Goal: Entertainment & Leisure: Consume media (video, audio)

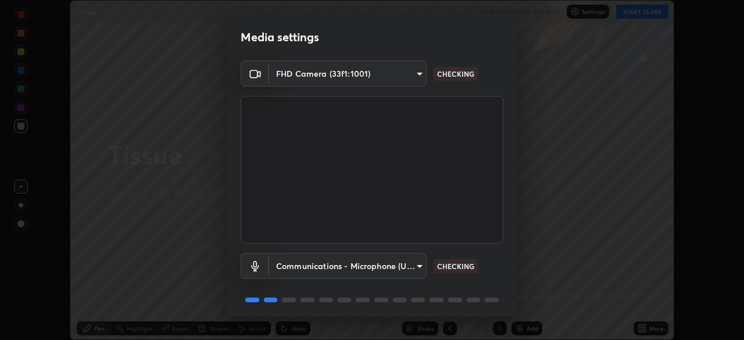
scroll to position [41, 0]
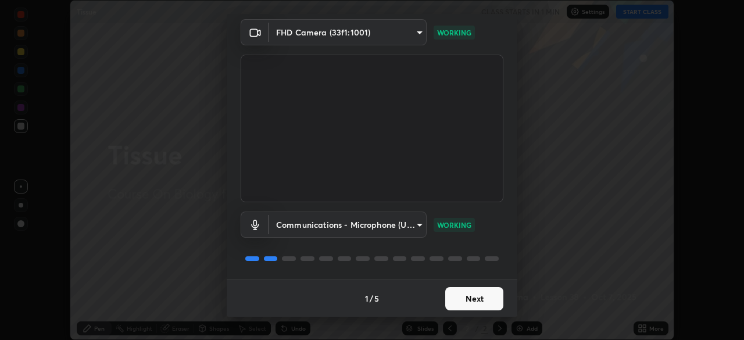
click at [486, 298] on button "Next" at bounding box center [474, 298] width 58 height 23
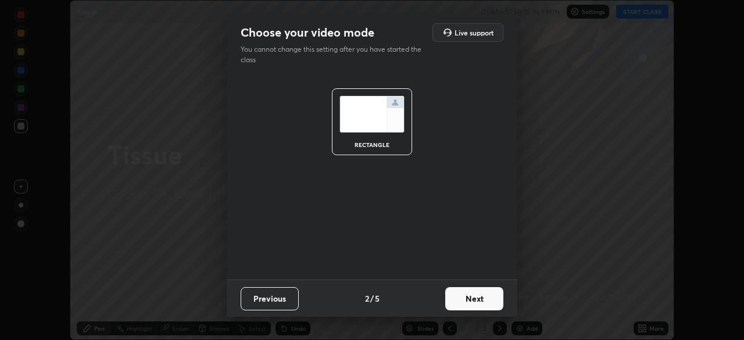
scroll to position [0, 0]
click at [490, 294] on button "Next" at bounding box center [474, 298] width 58 height 23
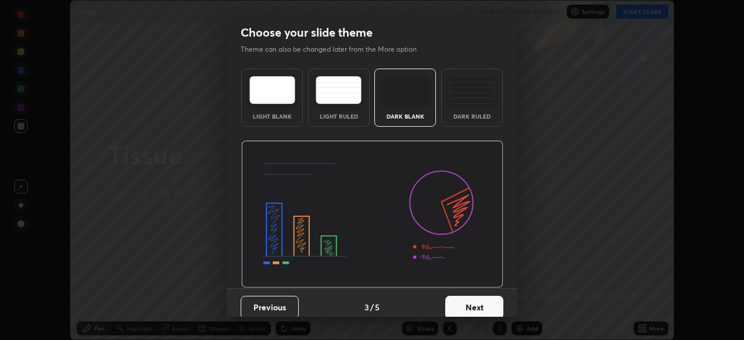
click at [497, 300] on button "Next" at bounding box center [474, 307] width 58 height 23
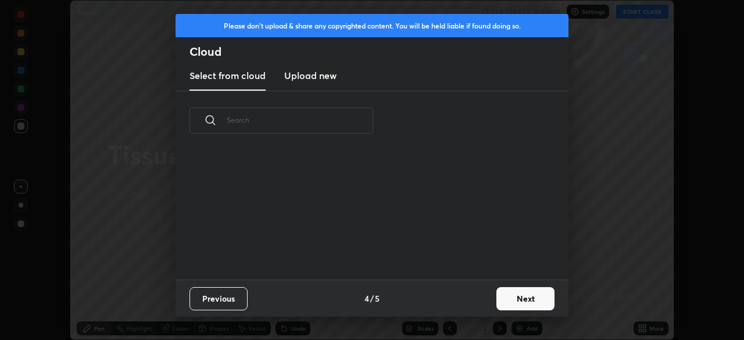
click at [517, 297] on button "Next" at bounding box center [526, 298] width 58 height 23
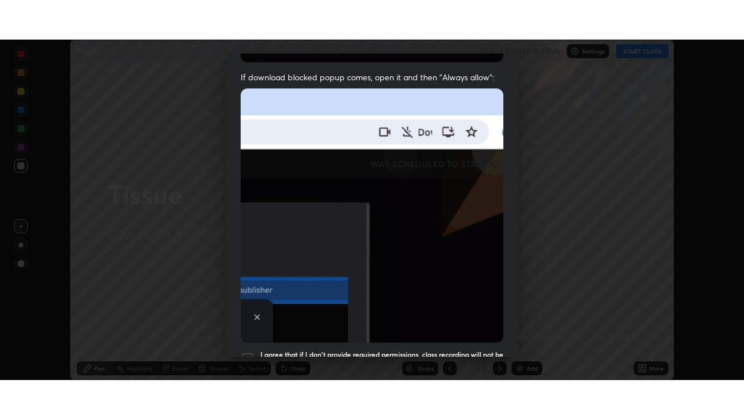
scroll to position [279, 0]
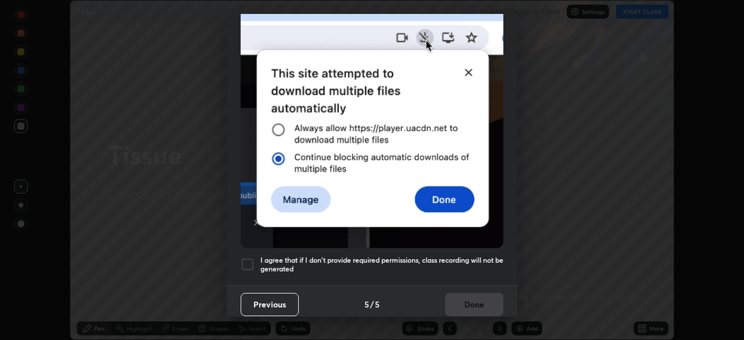
click at [249, 259] on div at bounding box center [248, 265] width 14 height 14
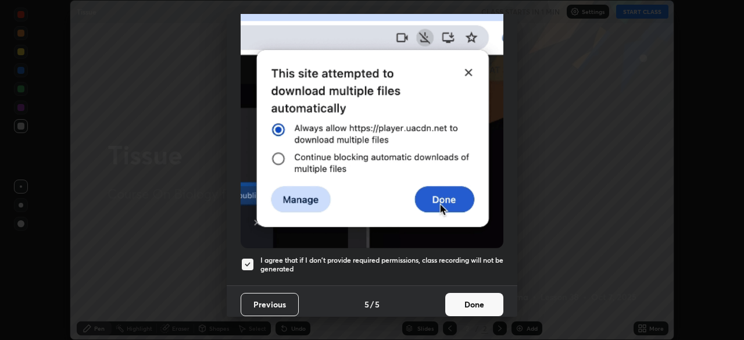
click at [480, 298] on button "Done" at bounding box center [474, 304] width 58 height 23
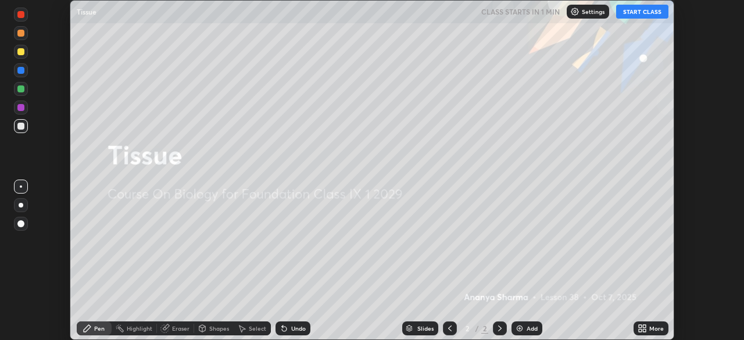
click at [527, 330] on div "Add" at bounding box center [532, 329] width 11 height 6
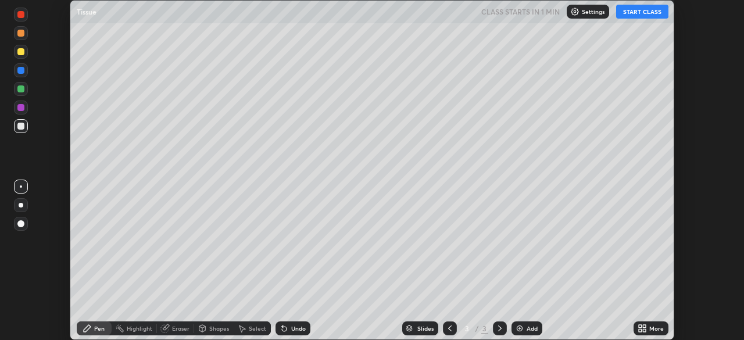
click at [644, 326] on icon at bounding box center [644, 326] width 3 height 3
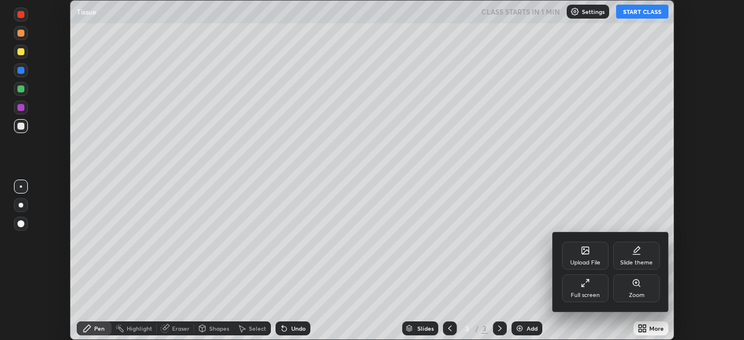
click at [579, 288] on div "Full screen" at bounding box center [585, 288] width 47 height 28
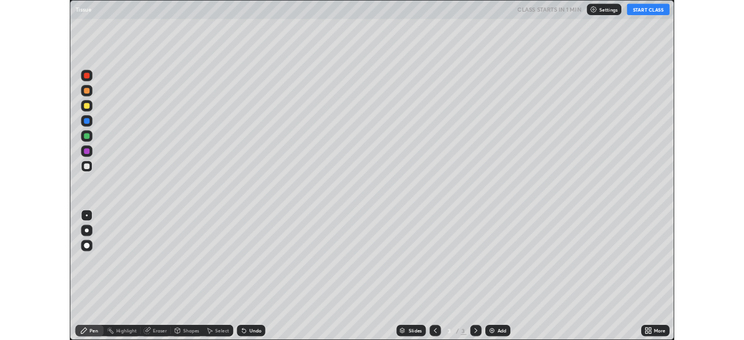
scroll to position [419, 744]
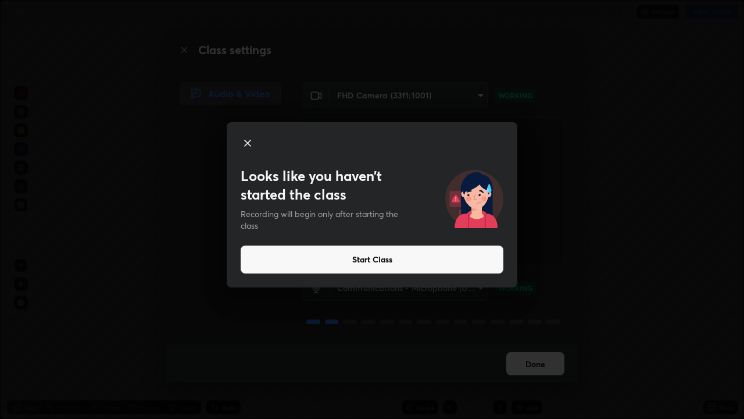
click at [245, 142] on icon at bounding box center [248, 143] width 14 height 14
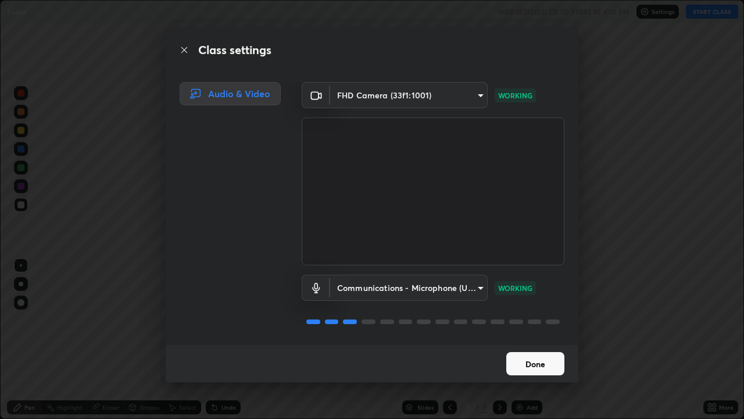
click at [521, 340] on button "Done" at bounding box center [536, 363] width 58 height 23
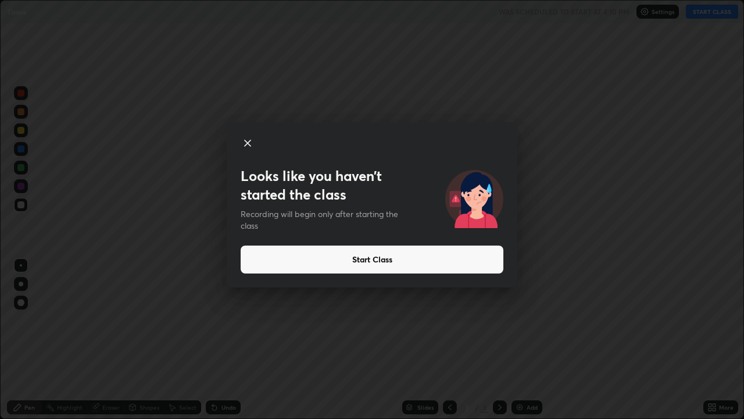
click at [405, 254] on button "Start Class" at bounding box center [372, 259] width 263 height 28
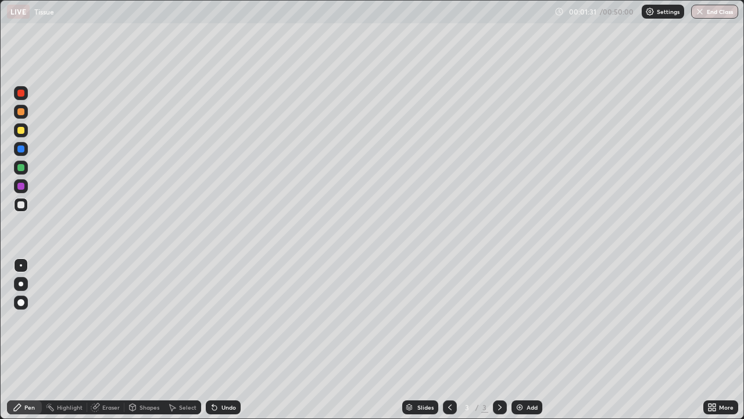
click at [23, 206] on div at bounding box center [20, 204] width 7 height 7
click at [222, 340] on div "Undo" at bounding box center [229, 407] width 15 height 6
click at [21, 284] on div at bounding box center [21, 283] width 5 height 5
click at [22, 95] on div at bounding box center [20, 93] width 7 height 7
click at [22, 206] on div at bounding box center [20, 204] width 7 height 7
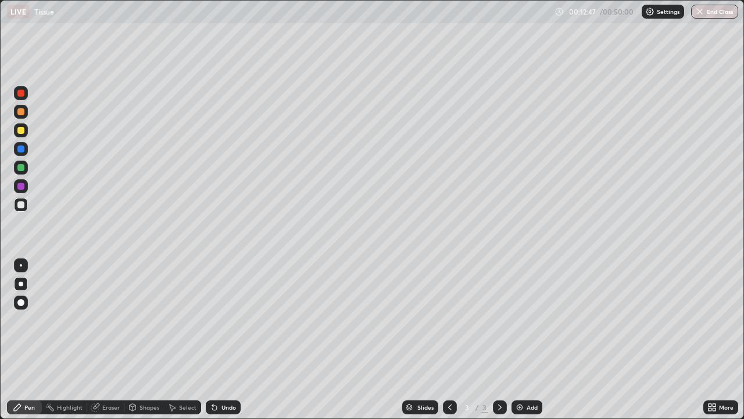
click at [213, 340] on icon at bounding box center [214, 407] width 5 height 5
click at [217, 340] on div "Undo" at bounding box center [223, 407] width 35 height 14
click at [519, 340] on img at bounding box center [519, 406] width 9 height 9
click at [102, 340] on div "Eraser" at bounding box center [105, 407] width 37 height 14
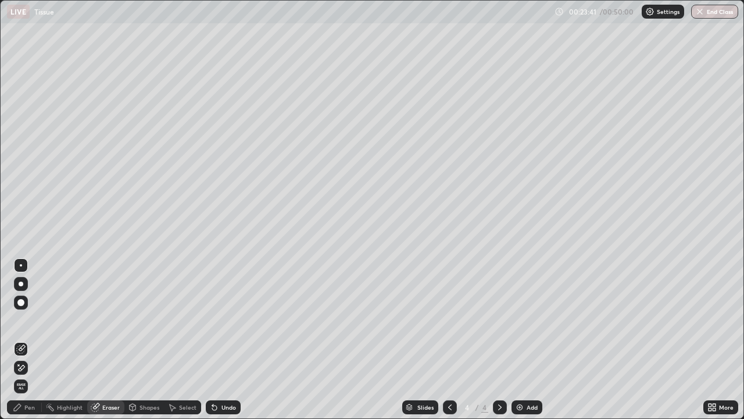
click at [31, 340] on div "Pen" at bounding box center [29, 407] width 10 height 6
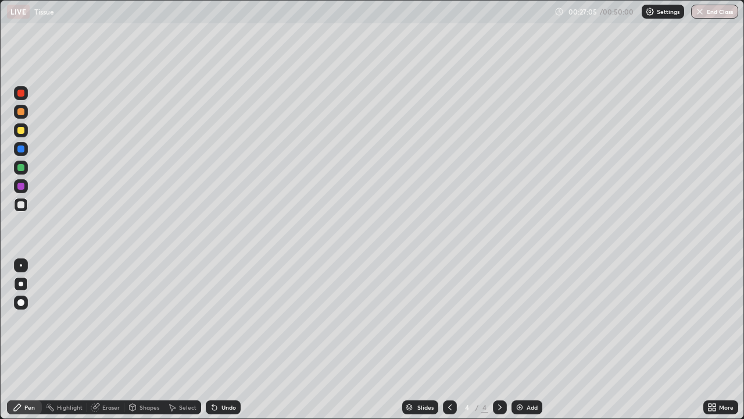
click at [101, 340] on div "Eraser" at bounding box center [105, 407] width 37 height 14
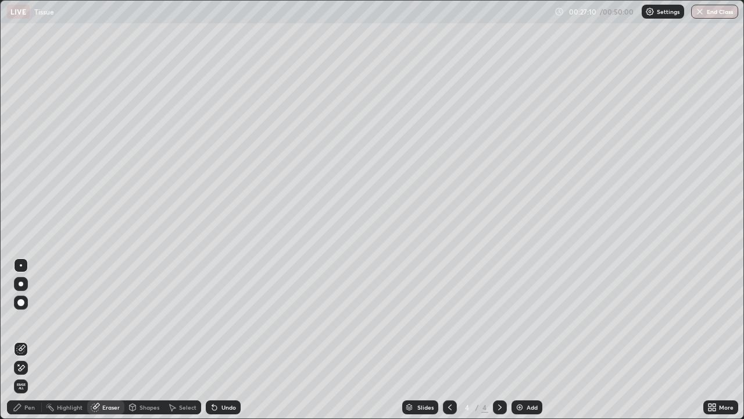
click at [25, 340] on div "Pen" at bounding box center [29, 407] width 10 height 6
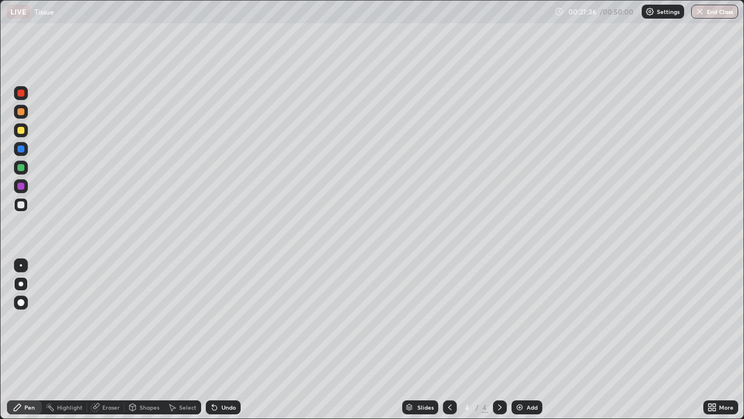
click at [228, 340] on div "Undo" at bounding box center [229, 407] width 15 height 6
click at [519, 340] on img at bounding box center [519, 406] width 9 height 9
click at [228, 340] on div "Undo" at bounding box center [229, 407] width 15 height 6
click at [224, 340] on div "Undo" at bounding box center [229, 407] width 15 height 6
click at [27, 340] on div "Pen" at bounding box center [29, 407] width 10 height 6
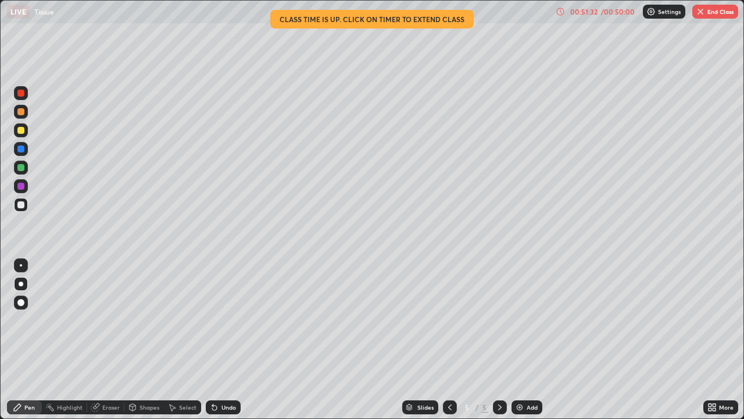
click at [710, 13] on button "End Class" at bounding box center [716, 12] width 46 height 14
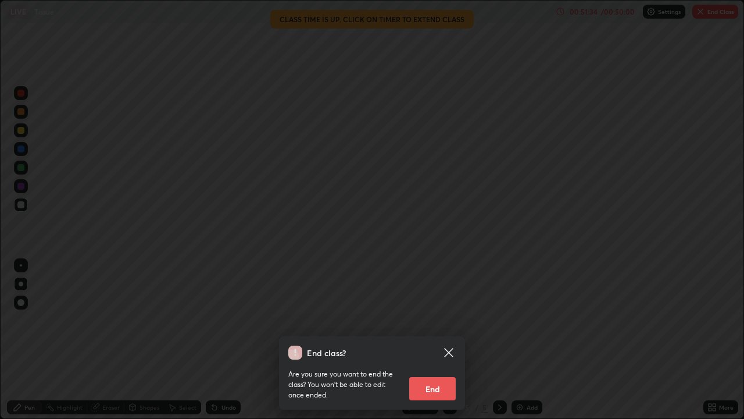
click at [430, 340] on button "End" at bounding box center [432, 388] width 47 height 23
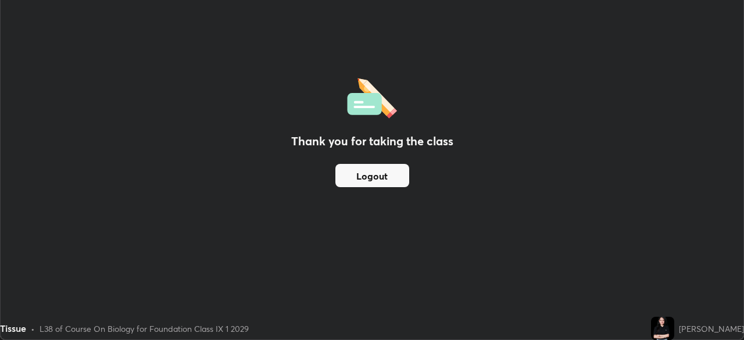
scroll to position [57816, 57412]
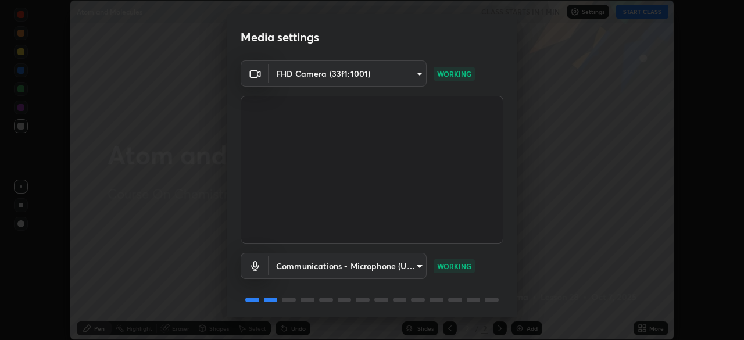
scroll to position [41, 0]
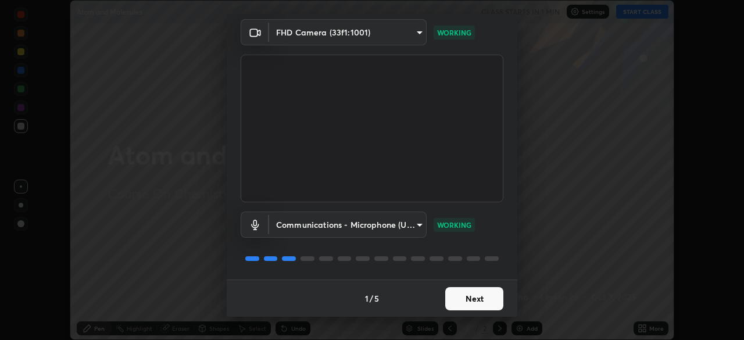
click at [489, 300] on button "Next" at bounding box center [474, 298] width 58 height 23
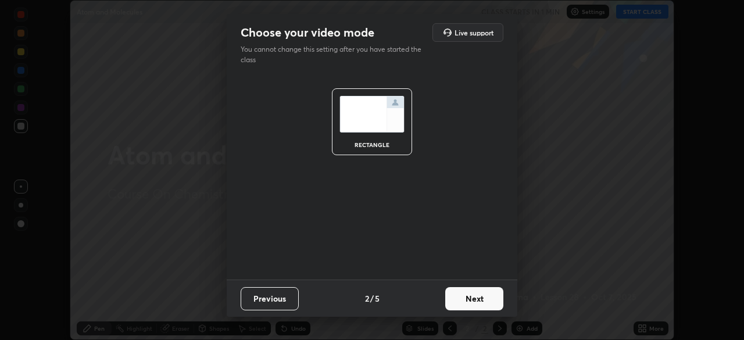
scroll to position [0, 0]
click at [489, 300] on button "Next" at bounding box center [474, 298] width 58 height 23
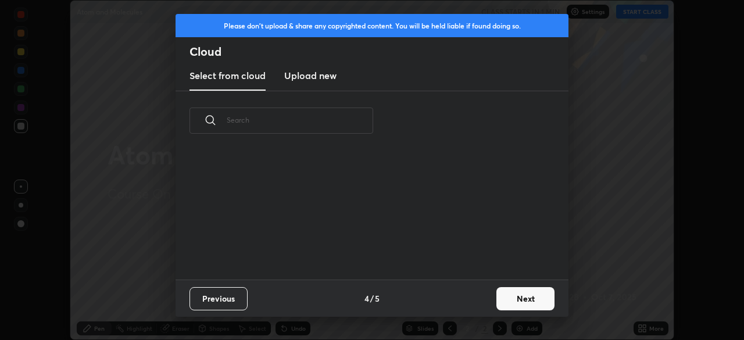
click at [517, 293] on button "Next" at bounding box center [526, 298] width 58 height 23
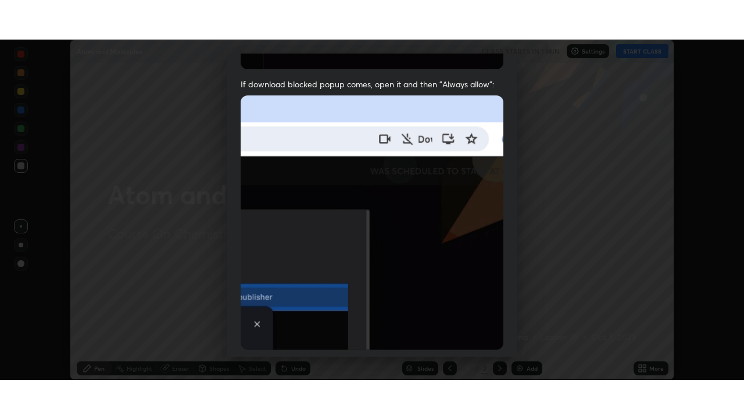
scroll to position [279, 0]
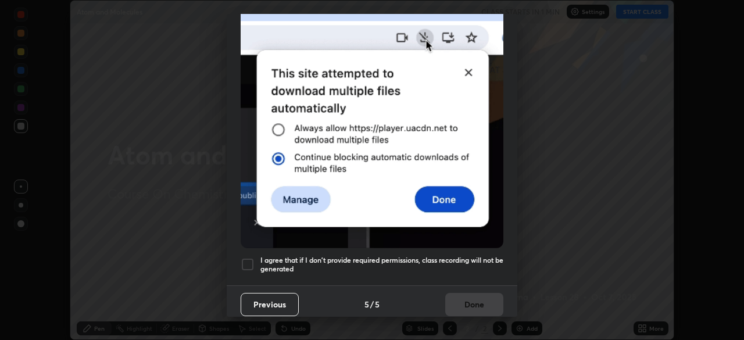
click at [256, 259] on div "I agree that if I don't provide required permissions, class recording will not …" at bounding box center [372, 265] width 263 height 14
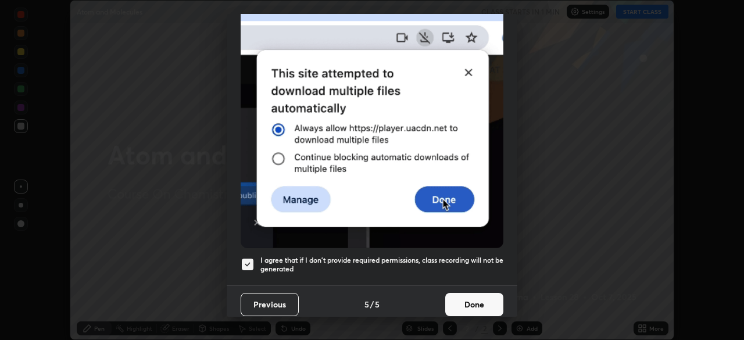
click at [473, 299] on button "Done" at bounding box center [474, 304] width 58 height 23
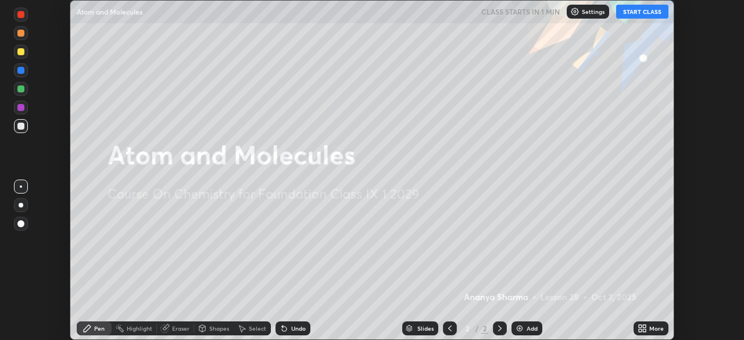
click at [523, 327] on img at bounding box center [519, 328] width 9 height 9
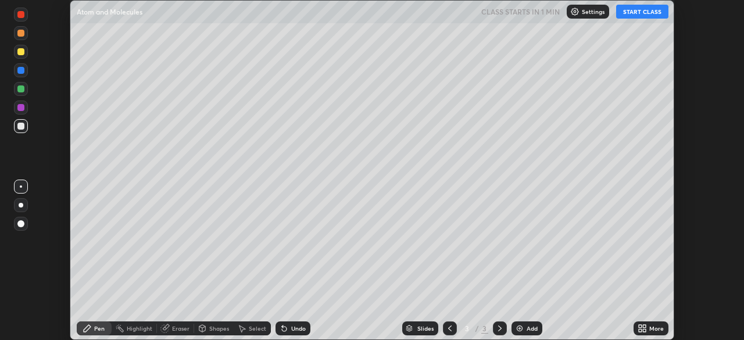
click at [644, 330] on icon at bounding box center [644, 330] width 3 height 3
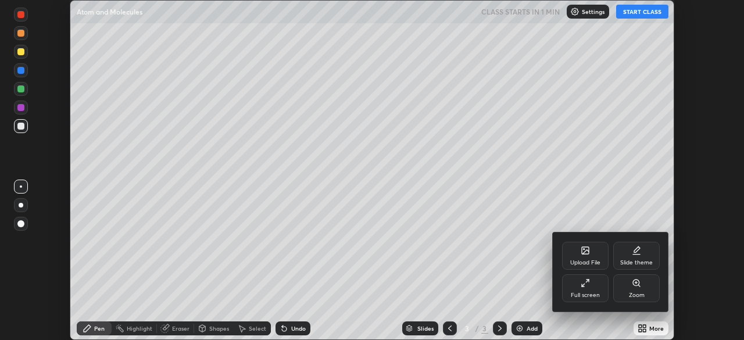
click at [597, 285] on div "Full screen" at bounding box center [585, 288] width 47 height 28
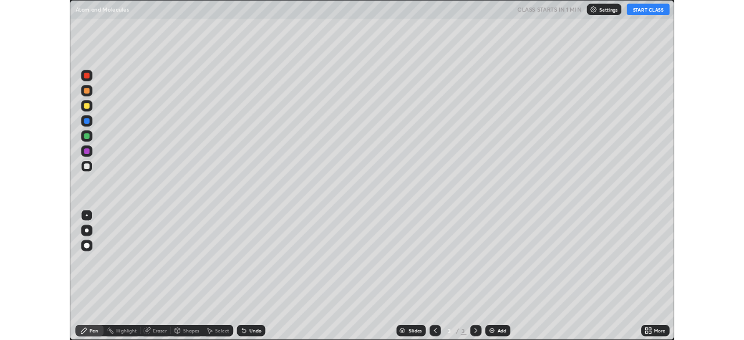
scroll to position [419, 744]
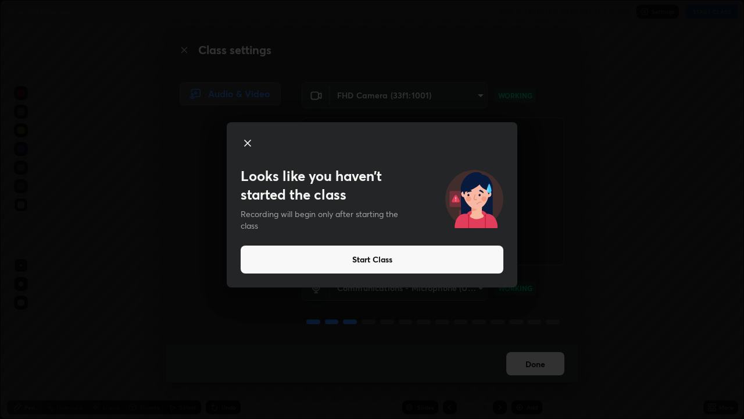
click at [249, 140] on icon at bounding box center [248, 143] width 14 height 14
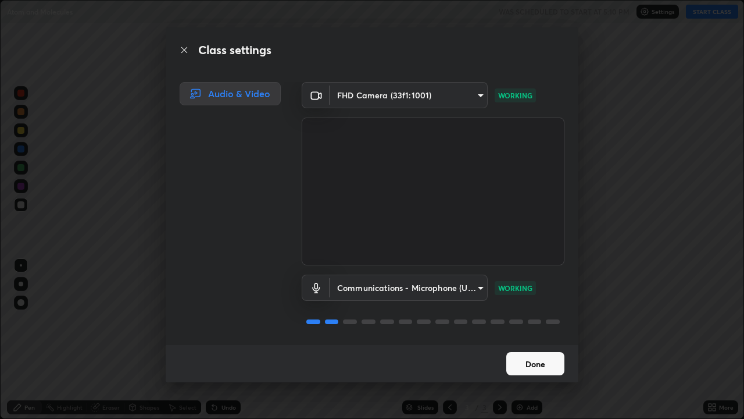
click at [183, 47] on icon at bounding box center [184, 49] width 9 height 9
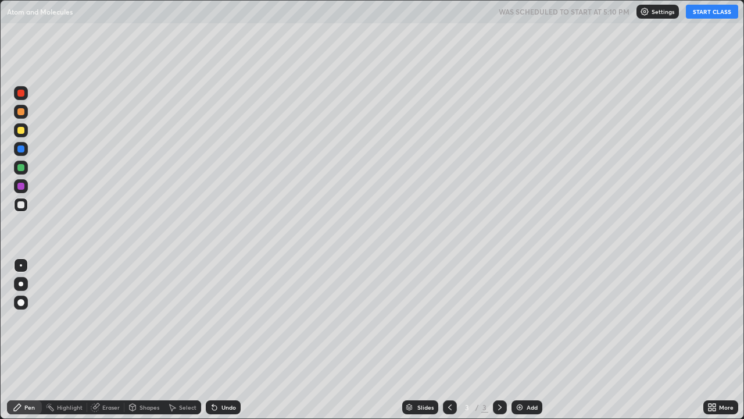
click at [707, 16] on button "START CLASS" at bounding box center [712, 12] width 52 height 14
click at [20, 284] on div at bounding box center [21, 283] width 5 height 5
click at [219, 340] on div "Undo" at bounding box center [223, 407] width 35 height 14
click at [218, 340] on div "Undo" at bounding box center [223, 407] width 35 height 14
click at [105, 340] on div "Eraser" at bounding box center [110, 407] width 17 height 6
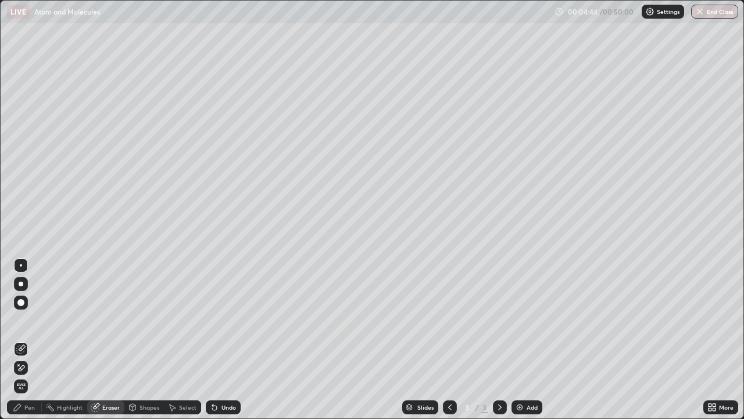
click at [29, 340] on div "Pen" at bounding box center [29, 407] width 10 height 6
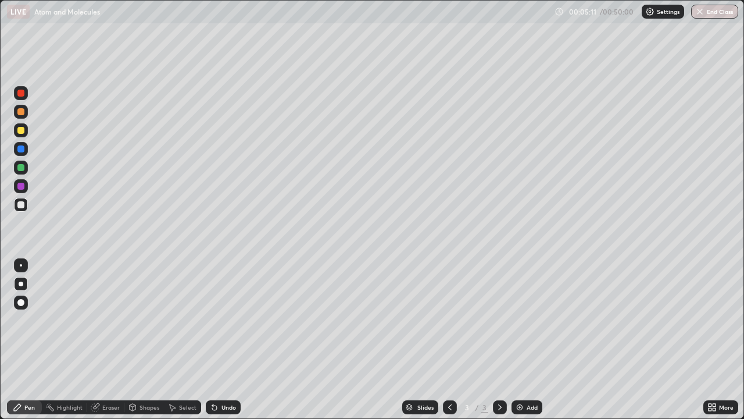
click at [20, 131] on div at bounding box center [20, 130] width 7 height 7
click at [22, 206] on div at bounding box center [20, 204] width 7 height 7
click at [218, 340] on div "Undo" at bounding box center [223, 407] width 35 height 14
click at [21, 131] on div at bounding box center [20, 130] width 7 height 7
click at [518, 340] on img at bounding box center [519, 406] width 9 height 9
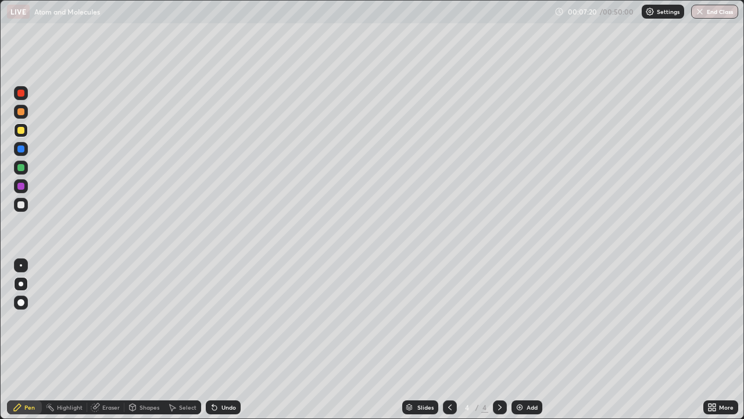
click at [222, 340] on div "Undo" at bounding box center [229, 407] width 15 height 6
click at [209, 340] on div "Undo" at bounding box center [223, 407] width 35 height 14
click at [109, 340] on div "Eraser" at bounding box center [110, 407] width 17 height 6
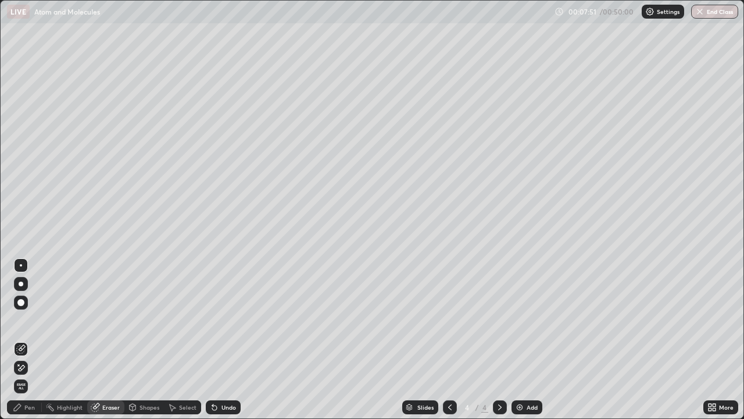
click at [27, 340] on div "Pen" at bounding box center [29, 407] width 10 height 6
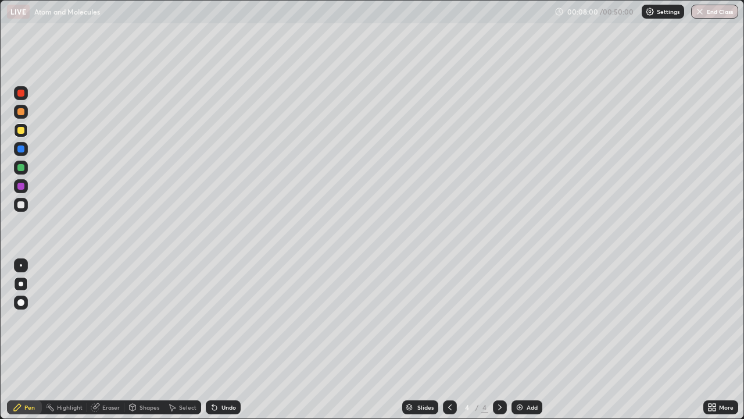
click at [19, 206] on div at bounding box center [20, 204] width 7 height 7
click at [449, 340] on icon at bounding box center [449, 406] width 9 height 9
click at [500, 340] on icon at bounding box center [499, 406] width 9 height 9
click at [30, 340] on div "Pen" at bounding box center [29, 407] width 10 height 6
click at [447, 340] on icon at bounding box center [449, 406] width 9 height 9
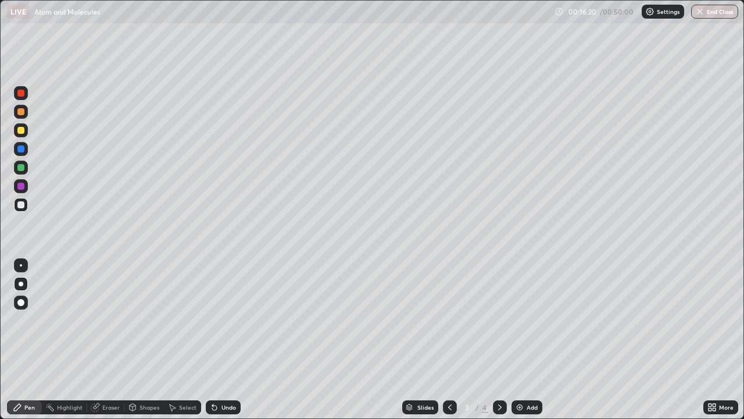
click at [114, 340] on div "Eraser" at bounding box center [110, 407] width 17 height 6
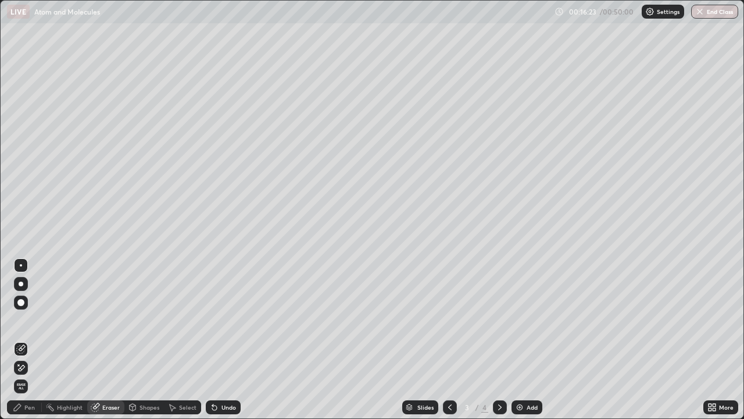
click at [28, 340] on div "Pen" at bounding box center [29, 407] width 10 height 6
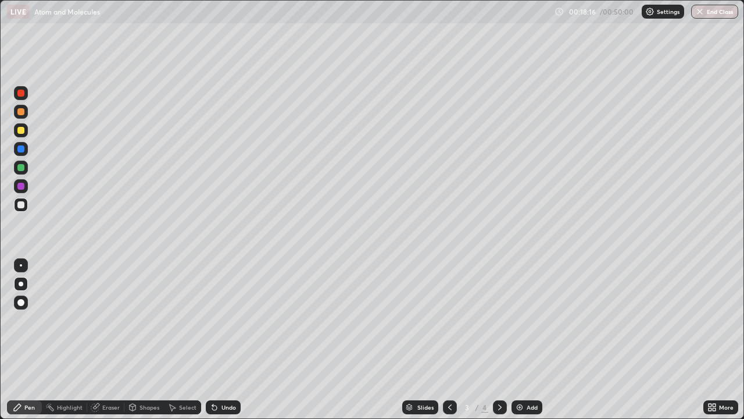
click at [498, 340] on icon at bounding box center [499, 406] width 9 height 9
click at [224, 340] on div "Undo" at bounding box center [223, 407] width 35 height 14
click at [230, 340] on div "Undo" at bounding box center [229, 407] width 15 height 6
click at [220, 340] on div "Undo" at bounding box center [223, 407] width 35 height 14
click at [520, 340] on img at bounding box center [519, 406] width 9 height 9
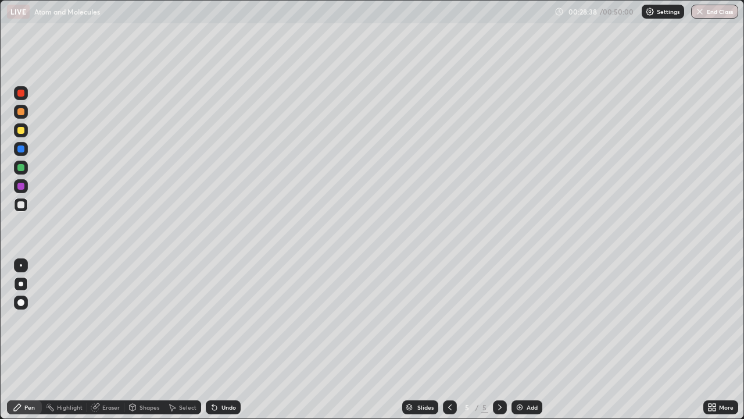
click at [20, 130] on div at bounding box center [20, 130] width 7 height 7
click at [27, 207] on div at bounding box center [21, 205] width 14 height 14
click at [212, 340] on icon at bounding box center [212, 404] width 1 height 1
click at [217, 340] on icon at bounding box center [214, 406] width 9 height 9
click at [19, 133] on div at bounding box center [20, 130] width 7 height 7
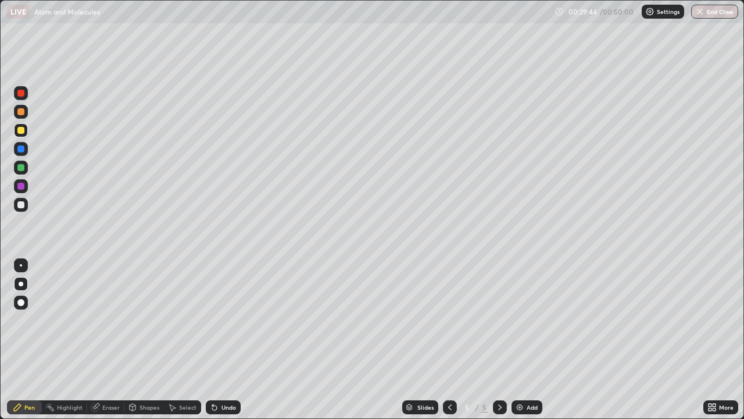
click at [22, 205] on div at bounding box center [20, 204] width 7 height 7
click at [220, 340] on div "Undo" at bounding box center [223, 407] width 35 height 14
click at [221, 340] on div "Undo" at bounding box center [223, 407] width 35 height 14
click at [105, 340] on div "Eraser" at bounding box center [110, 407] width 17 height 6
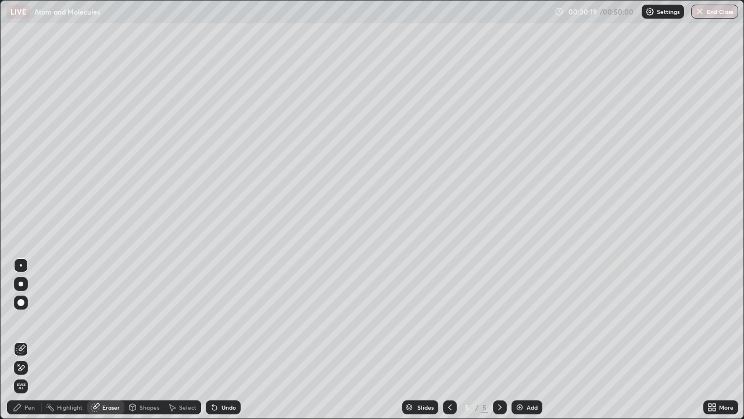
click at [22, 340] on icon at bounding box center [17, 406] width 9 height 9
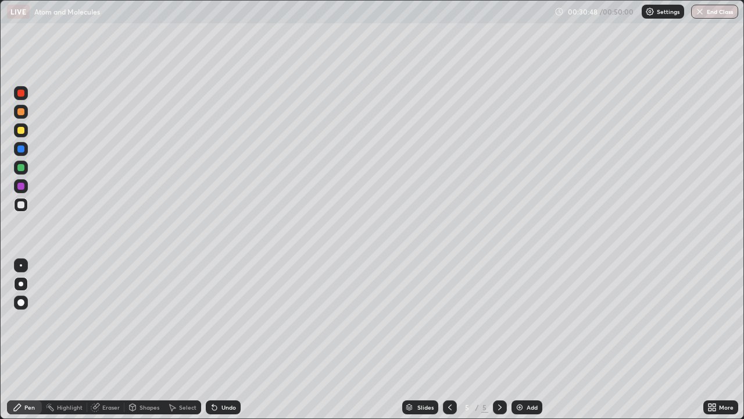
click at [104, 340] on div "Eraser" at bounding box center [110, 407] width 17 height 6
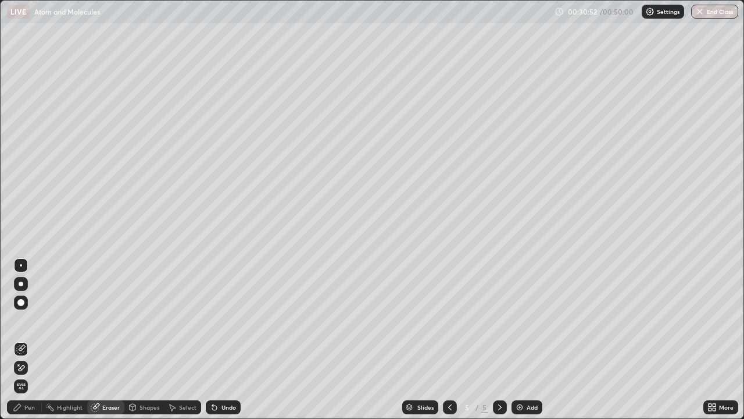
click at [26, 340] on div "Pen" at bounding box center [29, 407] width 10 height 6
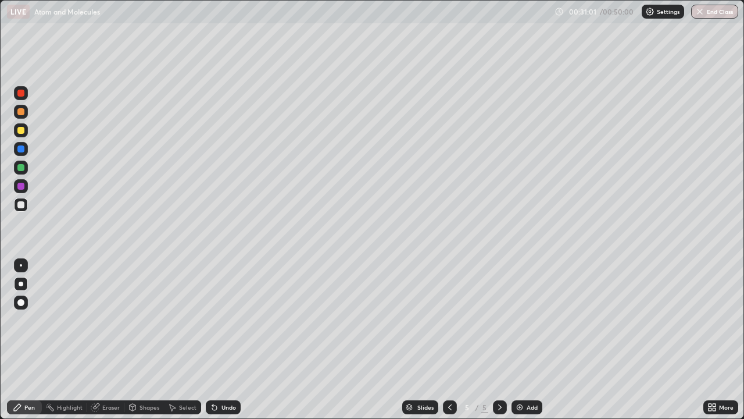
click at [17, 186] on div at bounding box center [20, 186] width 7 height 7
click at [20, 95] on div at bounding box center [20, 93] width 7 height 7
click at [20, 205] on div at bounding box center [20, 204] width 7 height 7
click at [102, 340] on div "Eraser" at bounding box center [110, 407] width 17 height 6
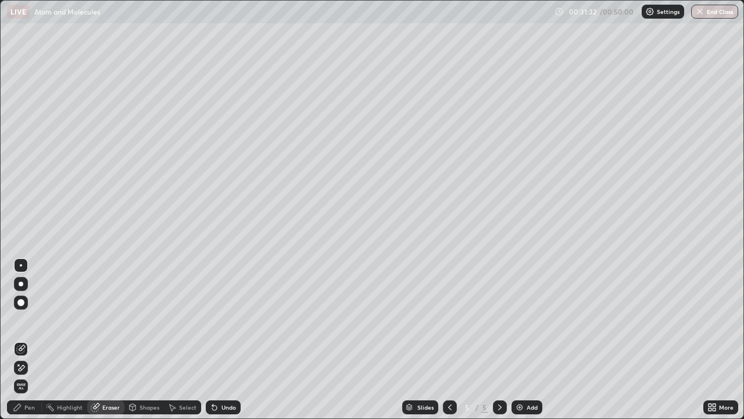
click at [27, 340] on div "Pen" at bounding box center [29, 407] width 10 height 6
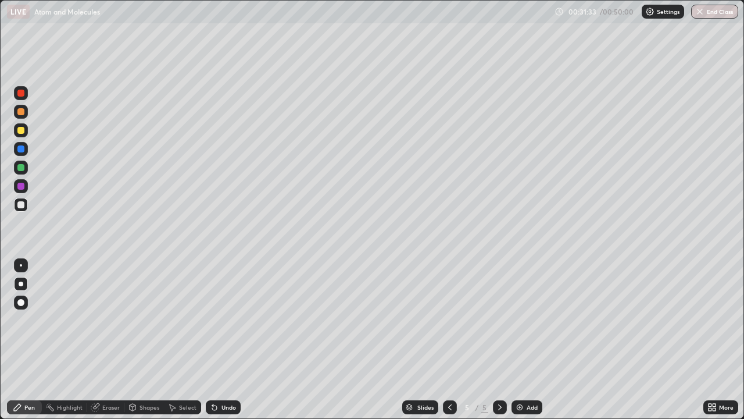
click at [22, 207] on div at bounding box center [20, 204] width 7 height 7
click at [21, 94] on div at bounding box center [20, 93] width 7 height 7
click at [105, 340] on div "Eraser" at bounding box center [110, 407] width 17 height 6
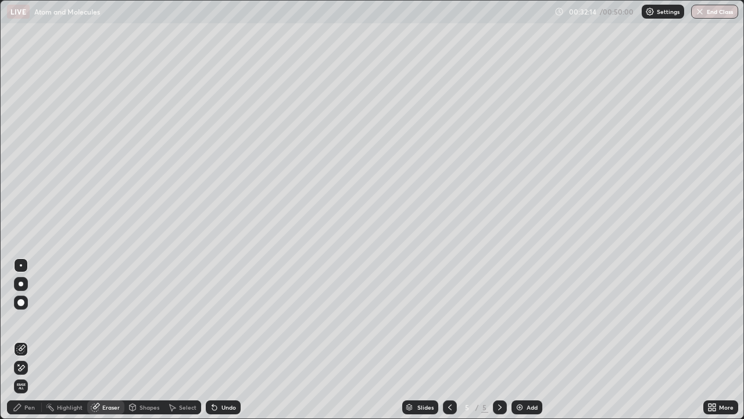
click at [22, 340] on icon at bounding box center [17, 406] width 9 height 9
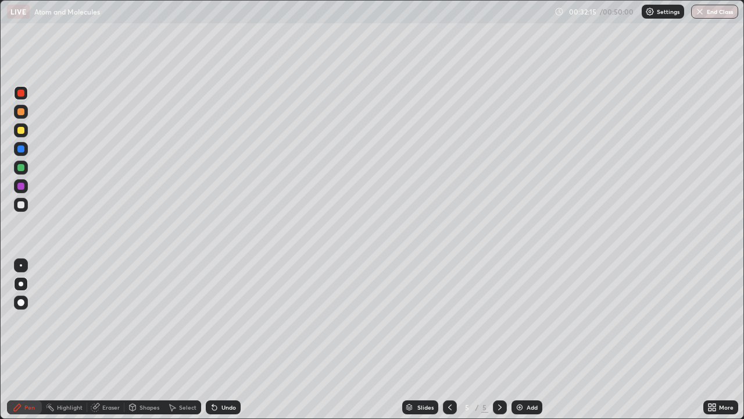
click at [23, 130] on div at bounding box center [20, 130] width 7 height 7
click at [144, 340] on div "Shapes" at bounding box center [150, 407] width 20 height 6
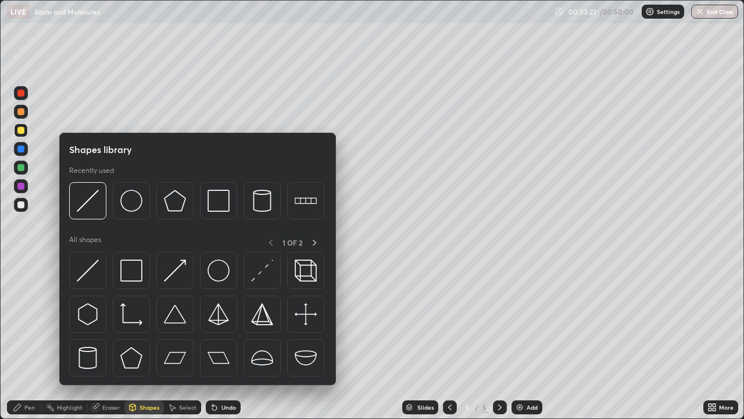
click at [104, 340] on div "Eraser" at bounding box center [110, 407] width 17 height 6
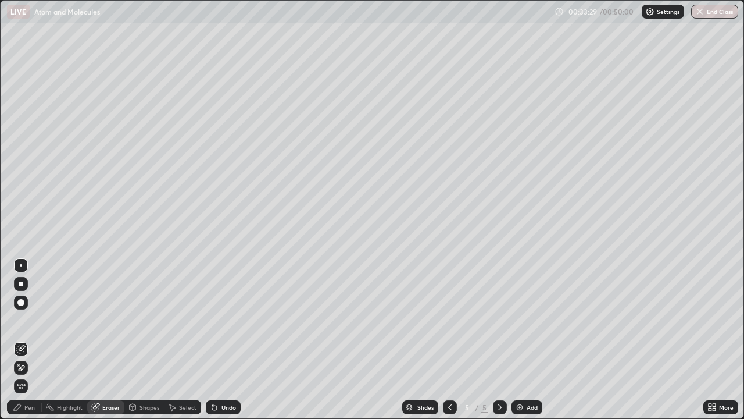
click at [23, 340] on div "Pen" at bounding box center [24, 407] width 35 height 14
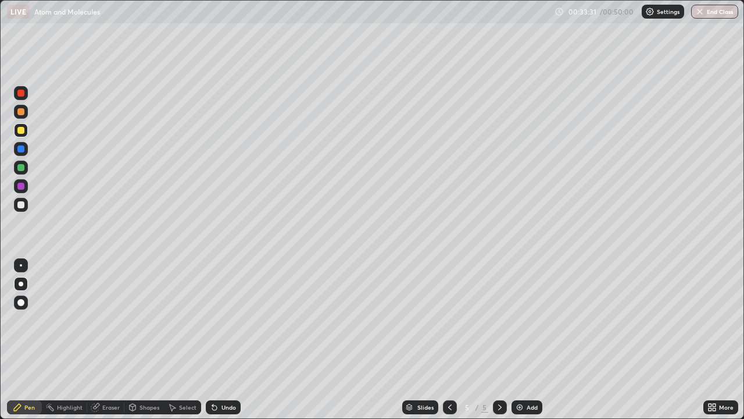
click at [21, 265] on div at bounding box center [21, 265] width 2 height 2
click at [21, 284] on div at bounding box center [21, 283] width 5 height 5
click at [21, 205] on div at bounding box center [20, 204] width 7 height 7
click at [20, 188] on div at bounding box center [20, 186] width 7 height 7
click at [19, 170] on div at bounding box center [20, 167] width 7 height 7
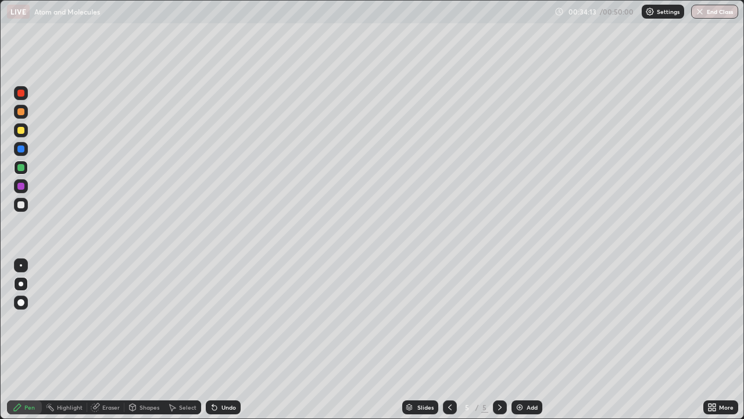
click at [19, 133] on div at bounding box center [20, 130] width 7 height 7
click at [448, 340] on div at bounding box center [450, 407] width 14 height 14
click at [448, 340] on icon at bounding box center [449, 406] width 9 height 9
click at [498, 340] on icon at bounding box center [499, 406] width 9 height 9
click at [499, 340] on icon at bounding box center [499, 406] width 9 height 9
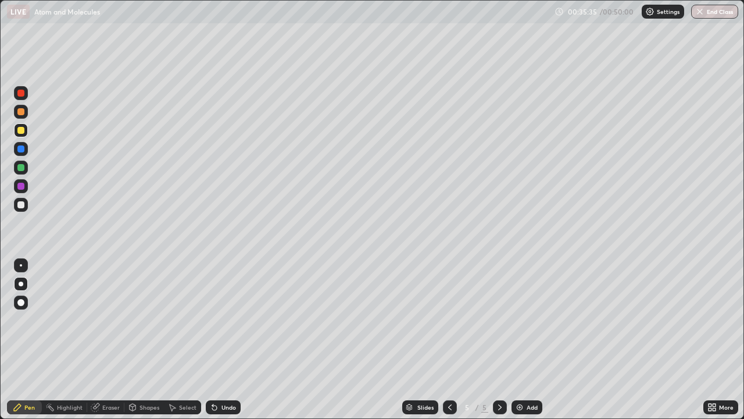
click at [108, 340] on div "Eraser" at bounding box center [110, 407] width 17 height 6
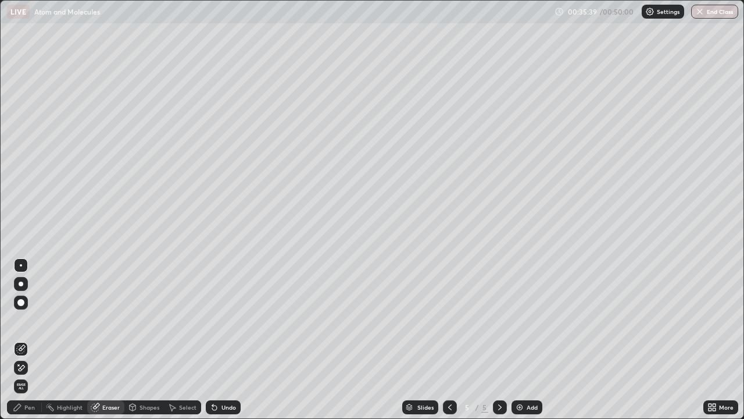
click at [33, 340] on div "Pen" at bounding box center [29, 407] width 10 height 6
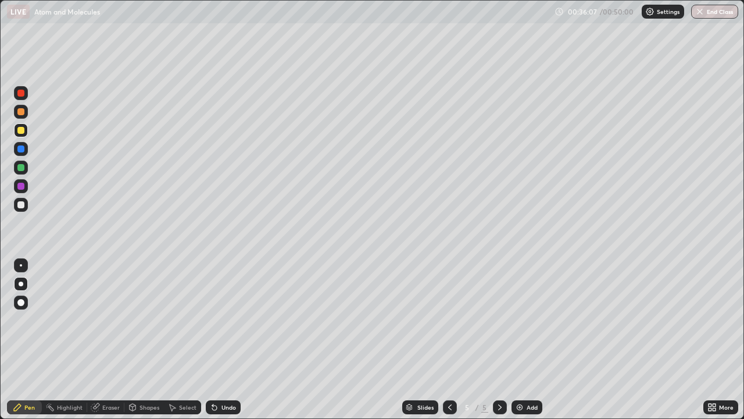
click at [498, 340] on icon at bounding box center [499, 406] width 9 height 9
click at [497, 340] on icon at bounding box center [499, 406] width 9 height 9
click at [520, 340] on img at bounding box center [519, 406] width 9 height 9
click at [102, 340] on div "Eraser" at bounding box center [110, 407] width 17 height 6
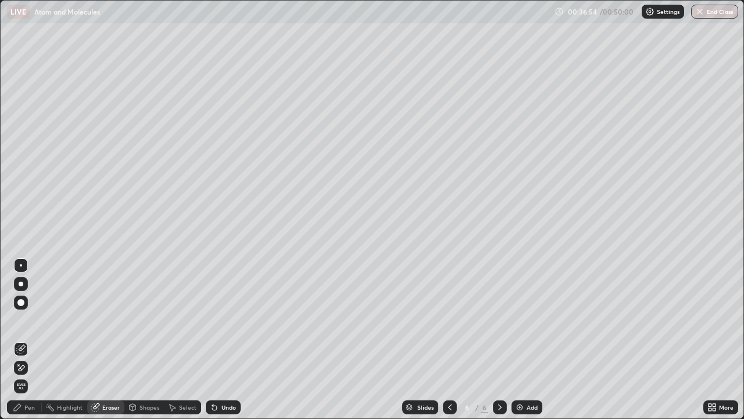
click at [27, 340] on div "Pen" at bounding box center [29, 407] width 10 height 6
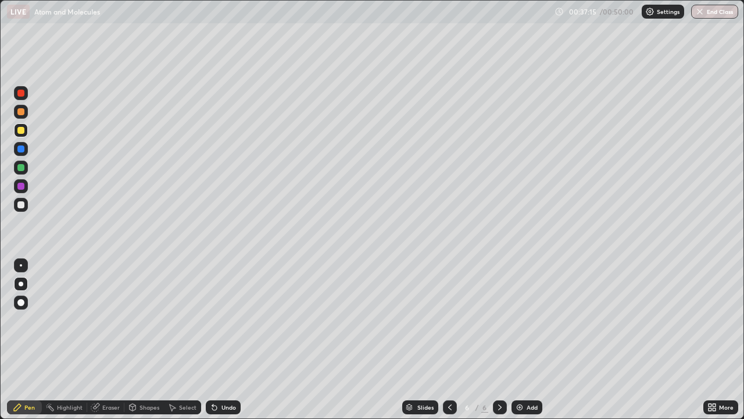
click at [22, 206] on div at bounding box center [20, 204] width 7 height 7
click at [212, 340] on icon at bounding box center [212, 404] width 1 height 1
click at [218, 340] on icon at bounding box center [214, 406] width 9 height 9
click at [222, 340] on div "Undo" at bounding box center [229, 407] width 15 height 6
click at [219, 340] on div "Undo" at bounding box center [223, 407] width 35 height 14
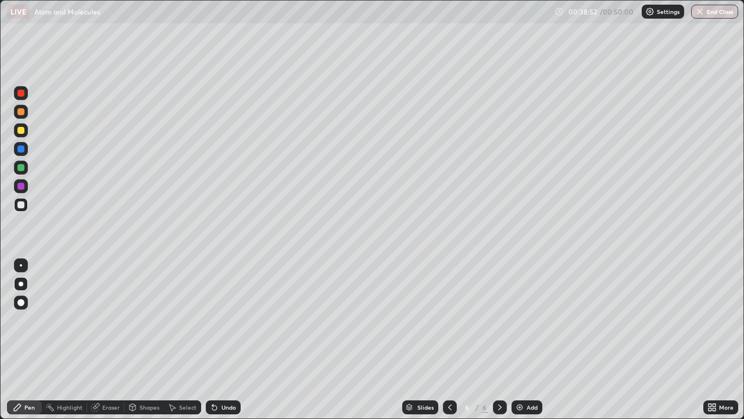
click at [213, 340] on icon at bounding box center [214, 407] width 5 height 5
click at [20, 131] on div at bounding box center [20, 130] width 7 height 7
click at [520, 340] on img at bounding box center [519, 406] width 9 height 9
click at [26, 340] on div "Pen" at bounding box center [29, 407] width 10 height 6
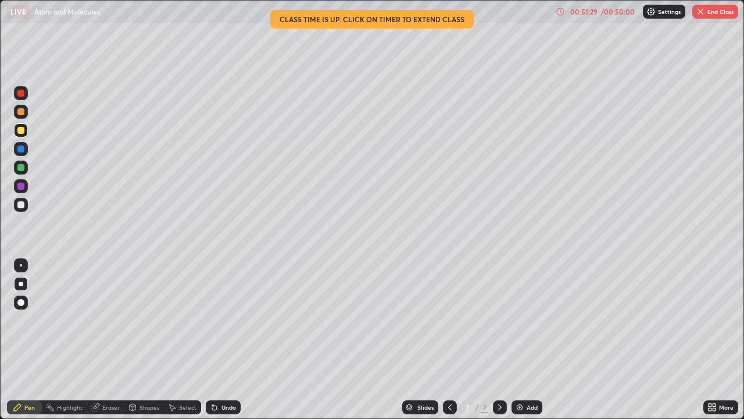
click at [715, 13] on button "End Class" at bounding box center [716, 12] width 46 height 14
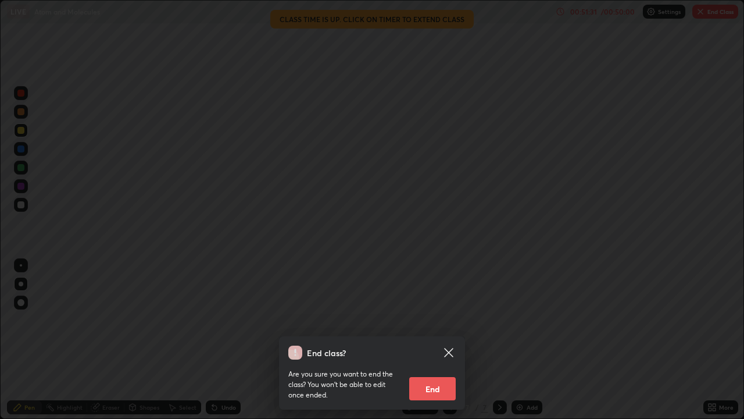
click at [437, 340] on button "End" at bounding box center [432, 388] width 47 height 23
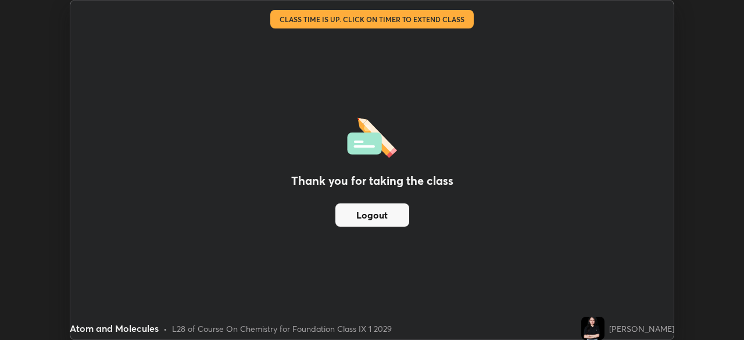
scroll to position [57816, 57412]
